Goal: Task Accomplishment & Management: Use online tool/utility

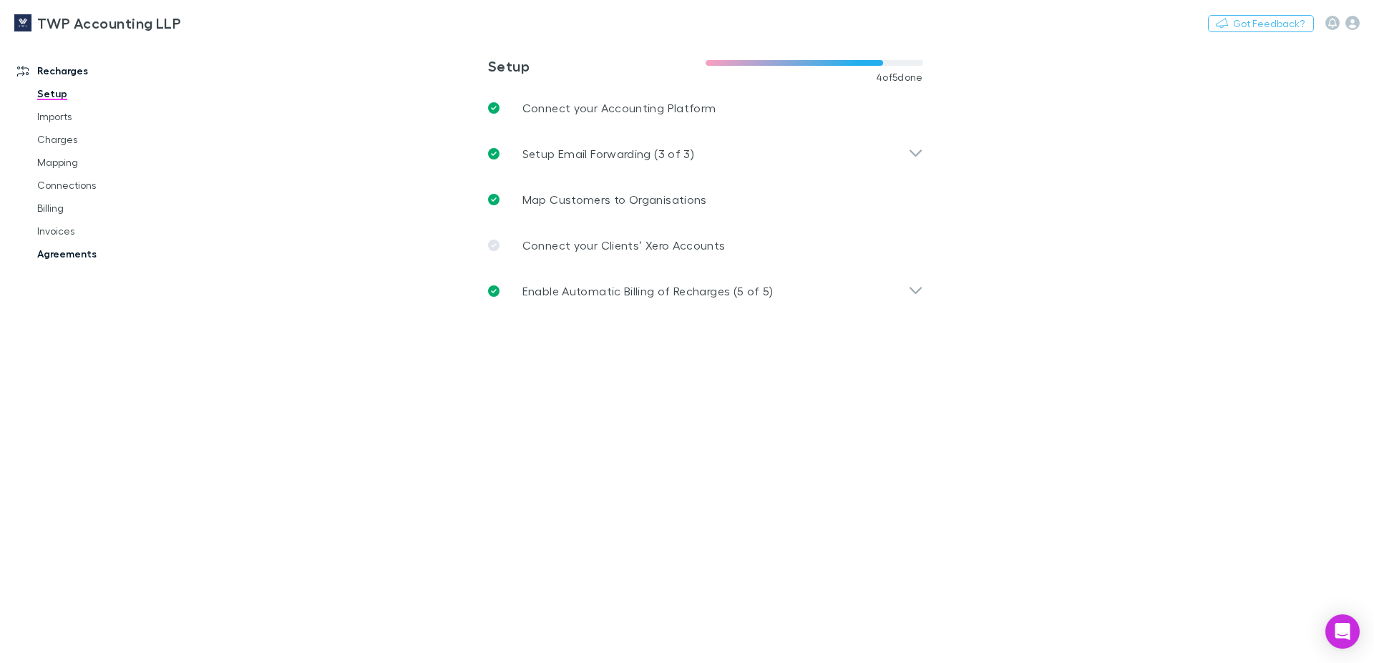
click at [70, 252] on link "Agreements" at bounding box center [109, 254] width 172 height 23
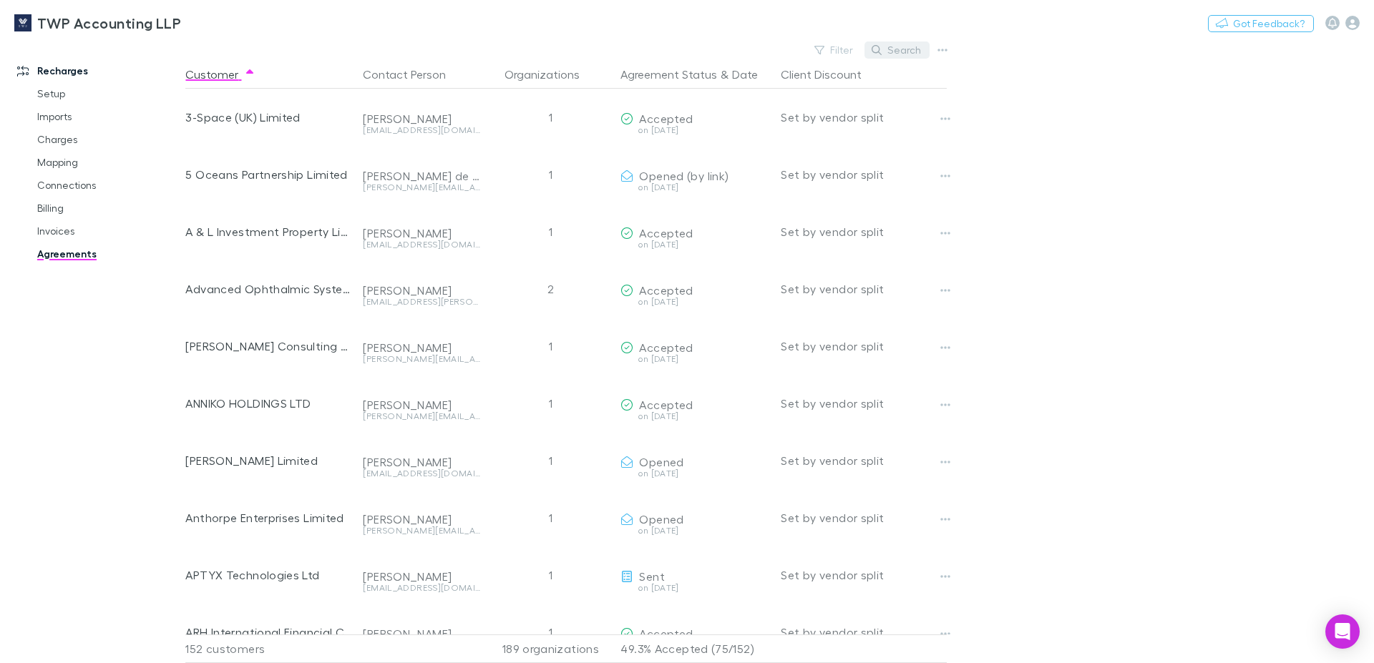
click at [907, 52] on button "Search" at bounding box center [896, 49] width 65 height 17
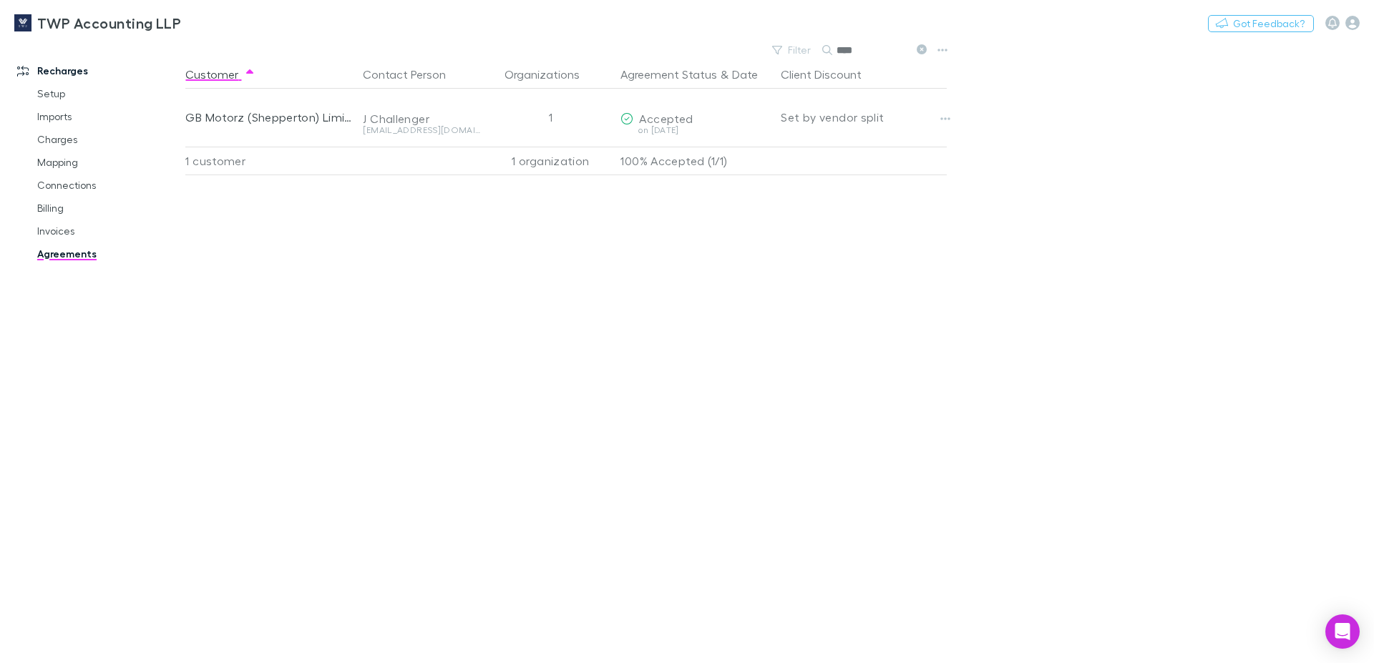
type input "****"
click at [944, 48] on icon "button" at bounding box center [942, 49] width 10 height 11
click at [494, 133] on div at bounding box center [687, 331] width 1374 height 663
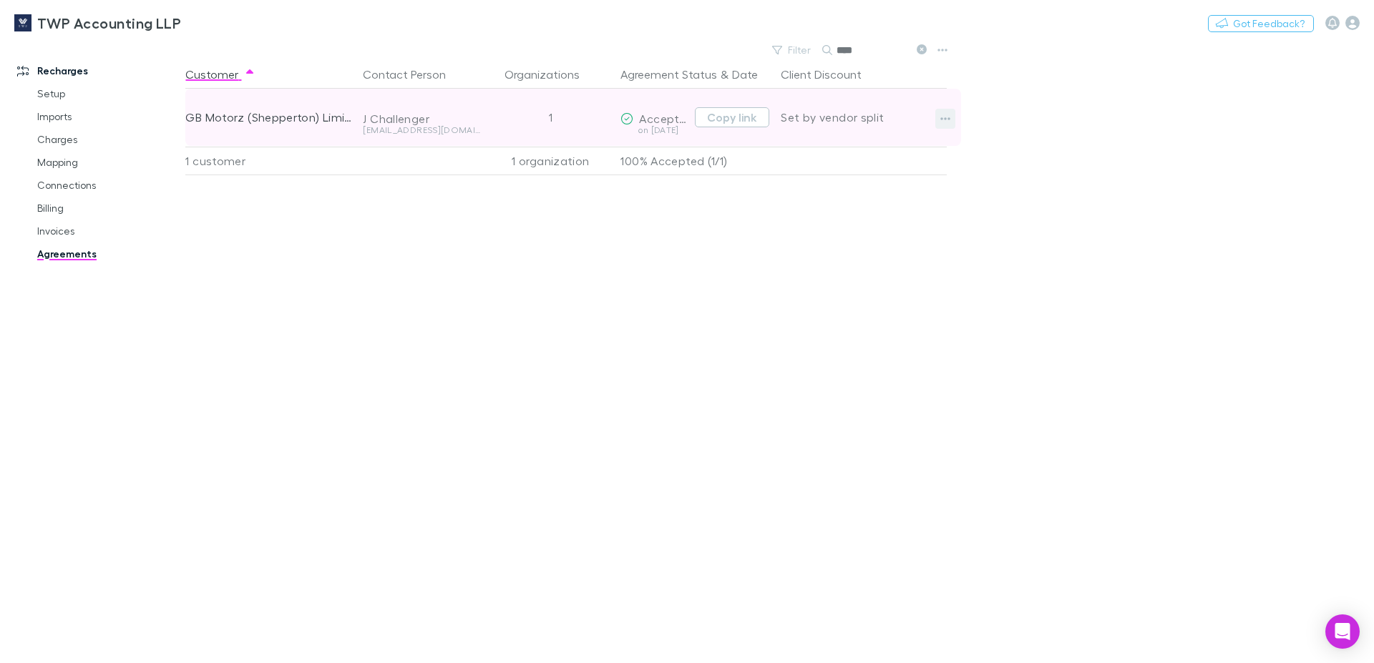
click at [946, 116] on icon "button" at bounding box center [945, 118] width 10 height 11
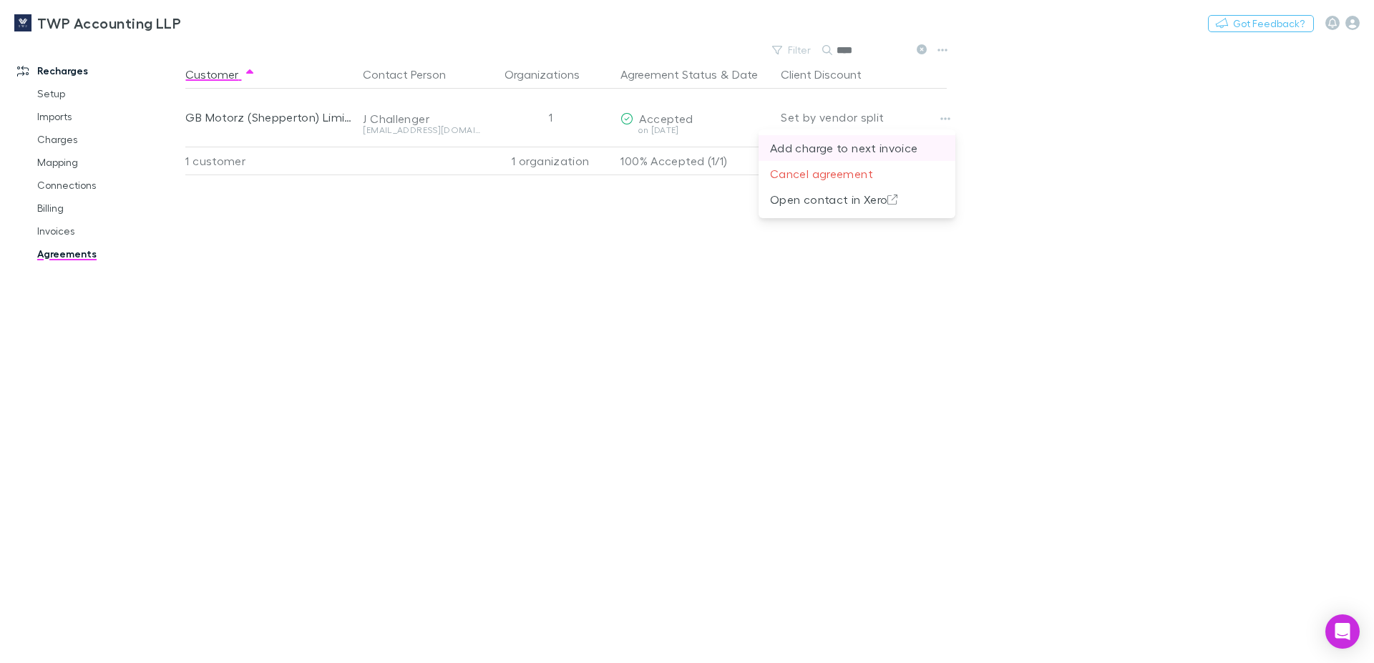
click at [890, 147] on p "Add charge to next invoice" at bounding box center [857, 148] width 174 height 17
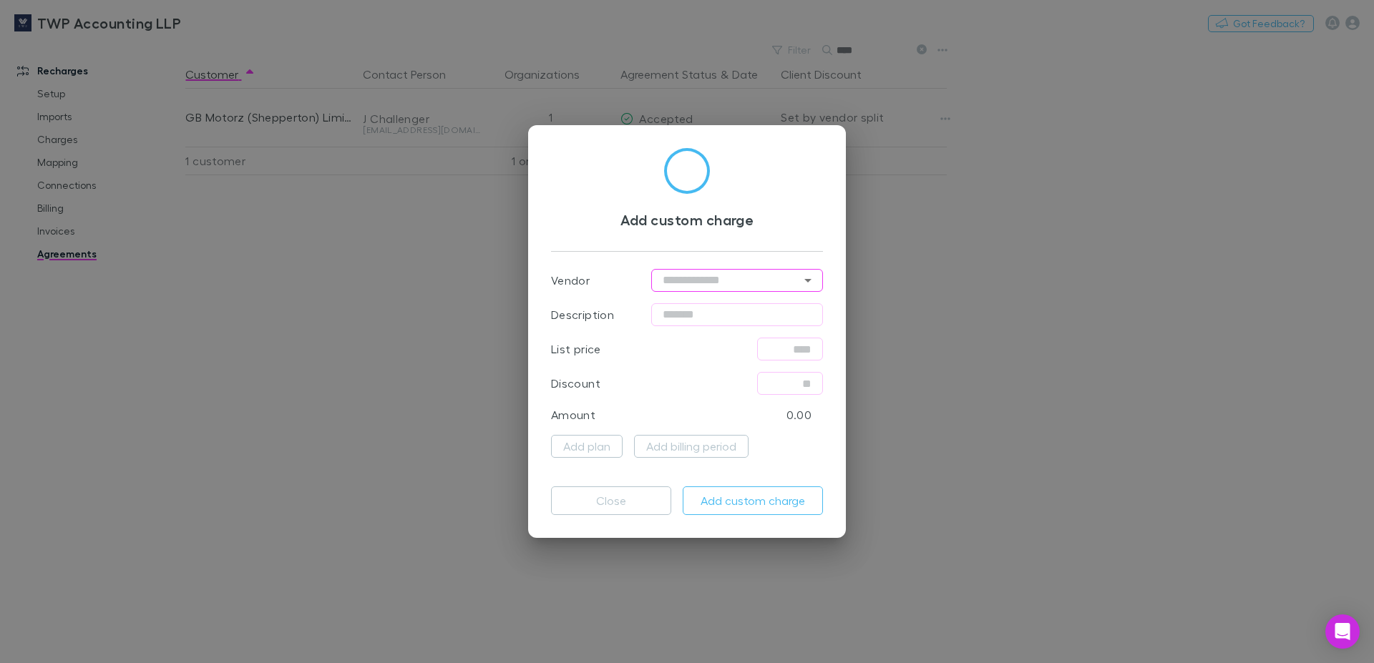
click at [715, 280] on input "text" at bounding box center [737, 280] width 172 height 23
click at [697, 279] on input "text" at bounding box center [737, 280] width 172 height 23
click at [672, 313] on li "Xero" at bounding box center [737, 311] width 172 height 26
type input "****"
click at [749, 346] on div "List price ​" at bounding box center [687, 349] width 272 height 34
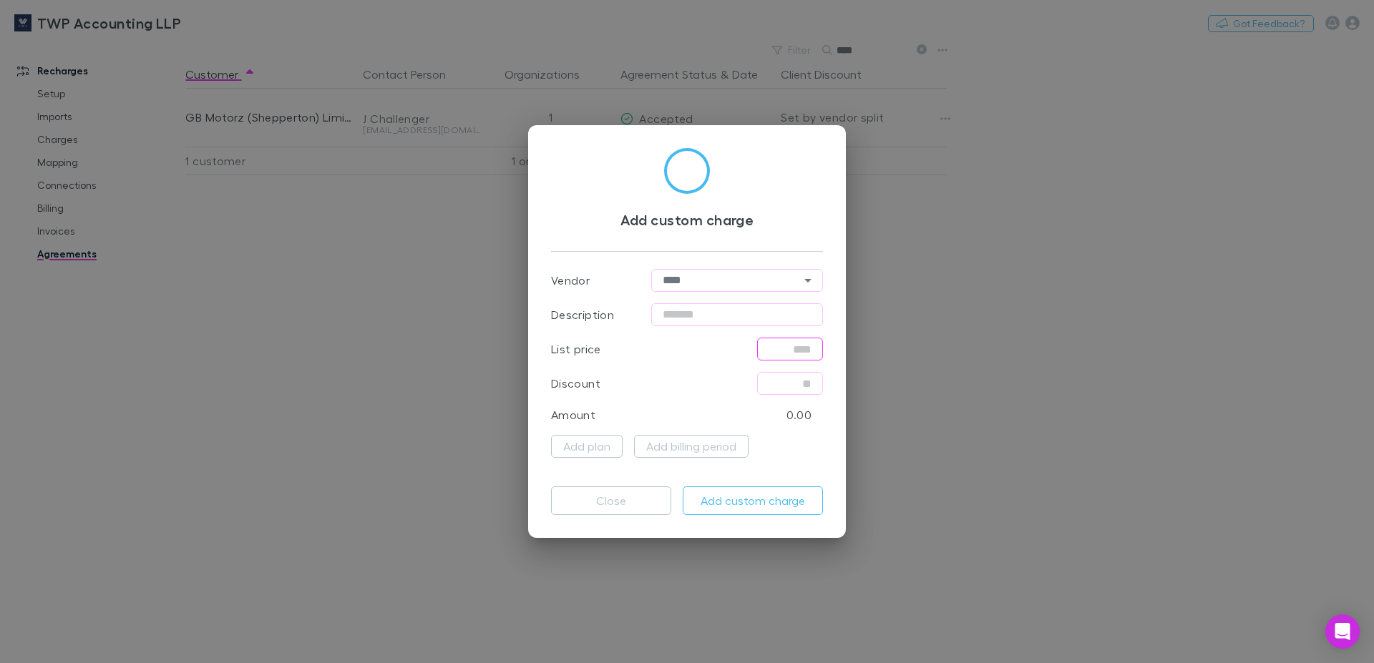
click at [788, 357] on input "text" at bounding box center [790, 349] width 66 height 23
click at [781, 415] on div "Amount 0.00" at bounding box center [687, 415] width 272 height 29
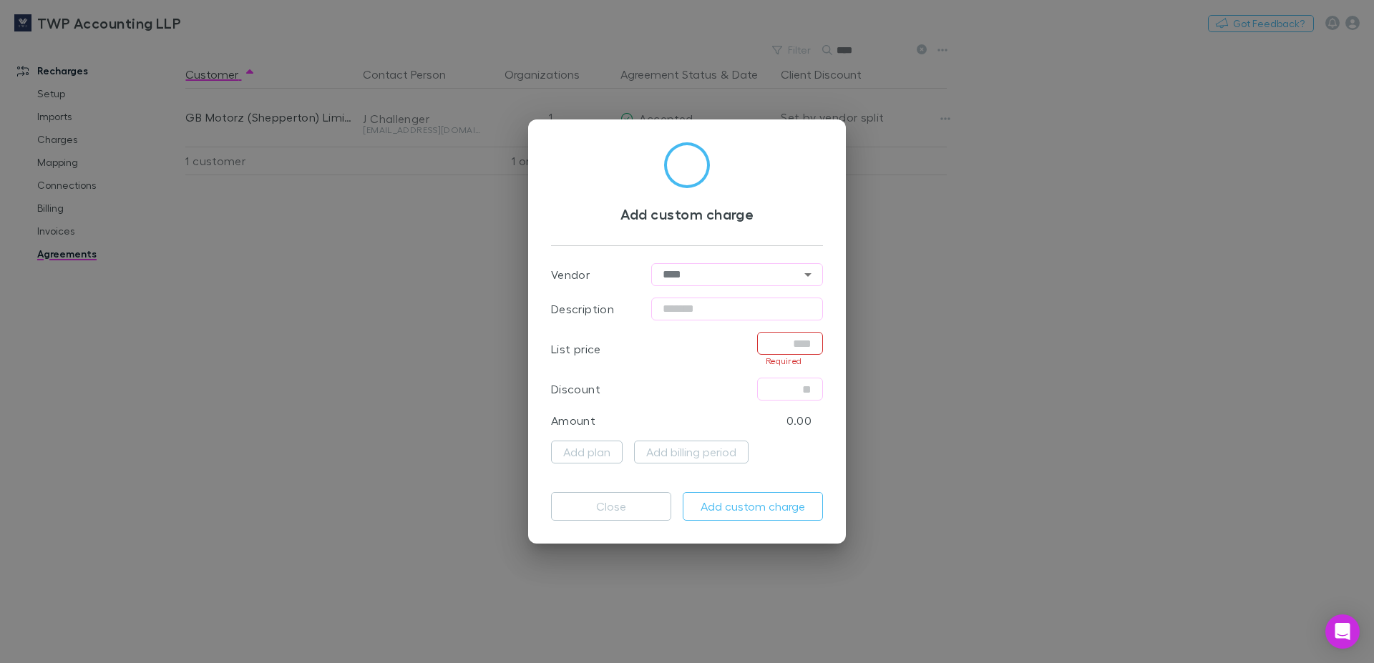
click at [776, 424] on div "Amount 0.00" at bounding box center [687, 420] width 272 height 29
click at [766, 341] on input "text" at bounding box center [790, 343] width 66 height 23
click at [705, 311] on input "text" at bounding box center [737, 309] width 172 height 23
type input "**********"
click at [771, 342] on input "text" at bounding box center [790, 343] width 66 height 23
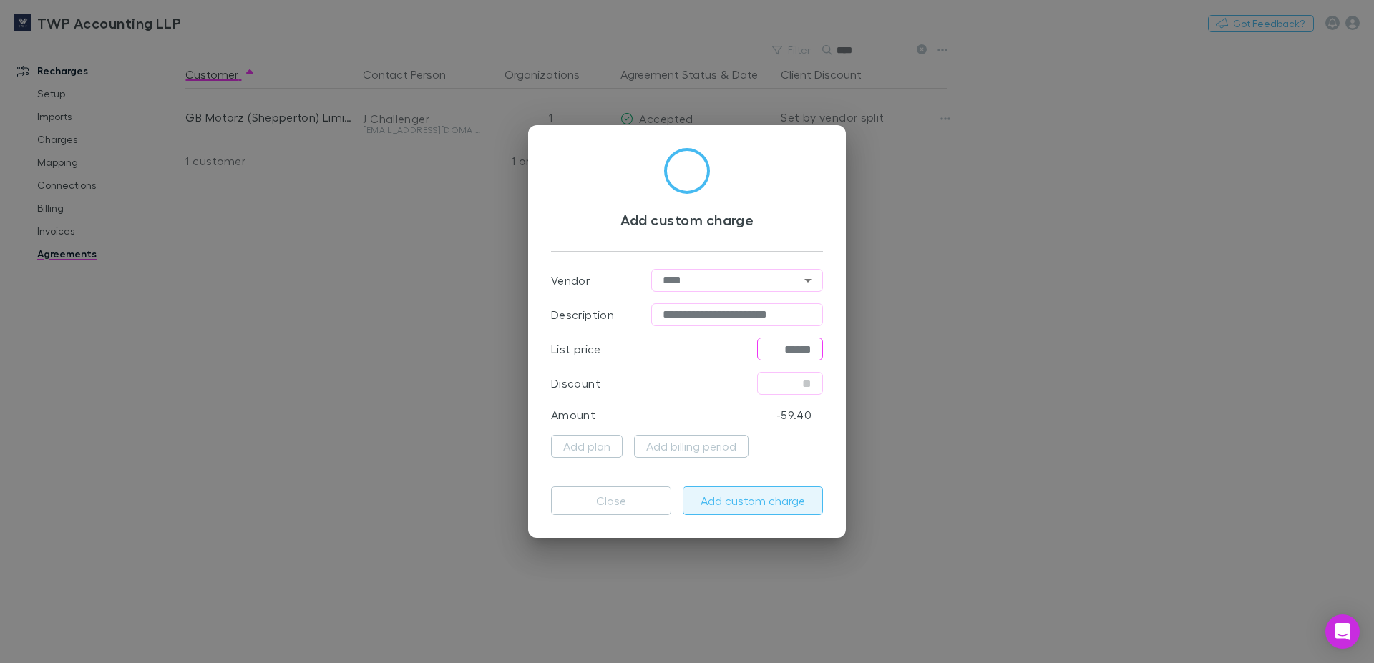
type input "******"
click at [728, 504] on button "Add custom charge" at bounding box center [753, 501] width 140 height 29
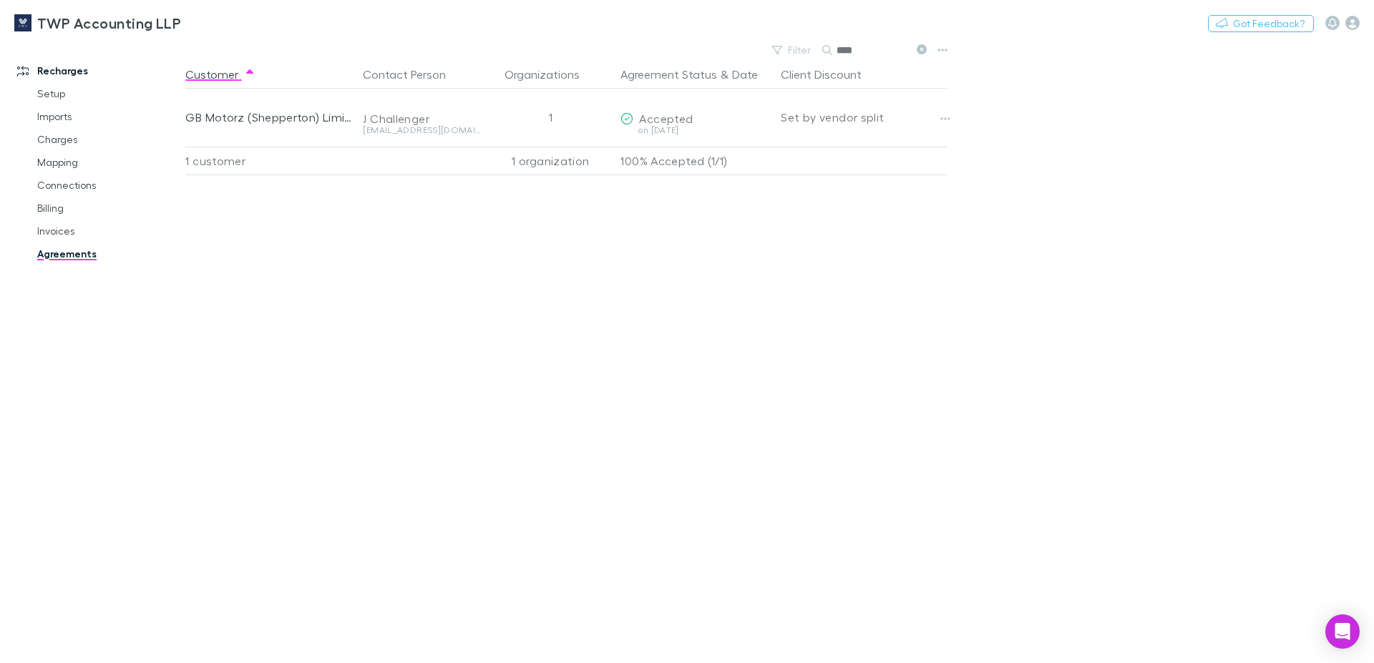
click at [497, 334] on div "Customer Contact Person Organizations Agreement Status & Date Client Discount G…" at bounding box center [578, 361] width 787 height 603
